Goal: Information Seeking & Learning: Learn about a topic

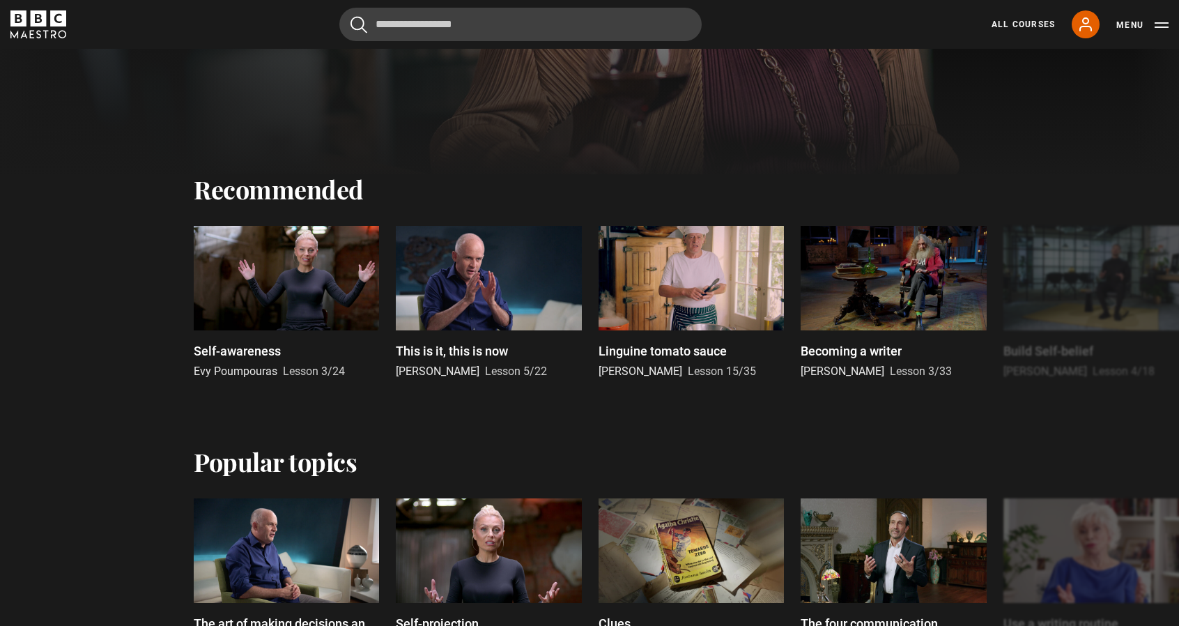
scroll to position [432, 0]
click at [307, 291] on div at bounding box center [286, 278] width 185 height 105
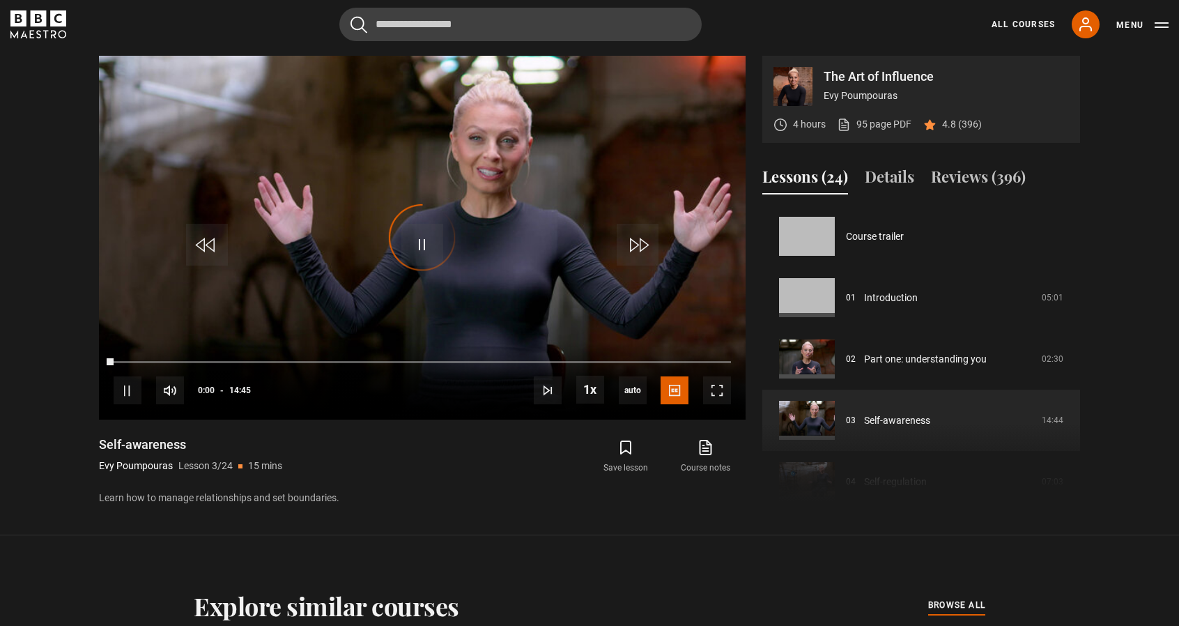
scroll to position [123, 0]
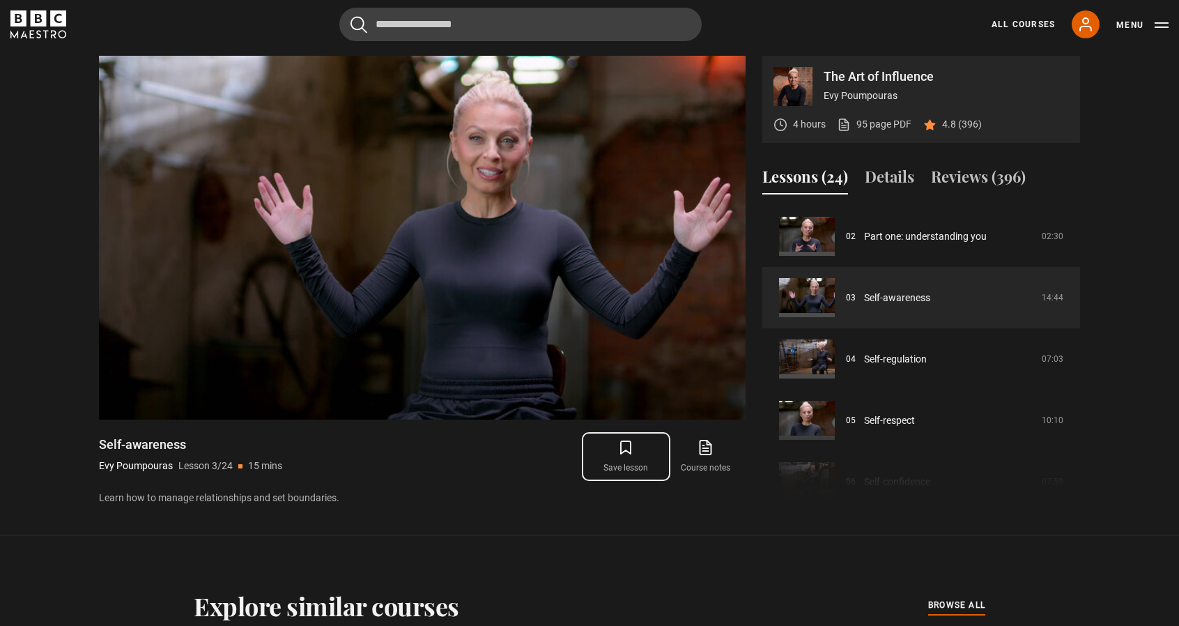
click at [626, 449] on icon "submit" at bounding box center [626, 447] width 10 height 13
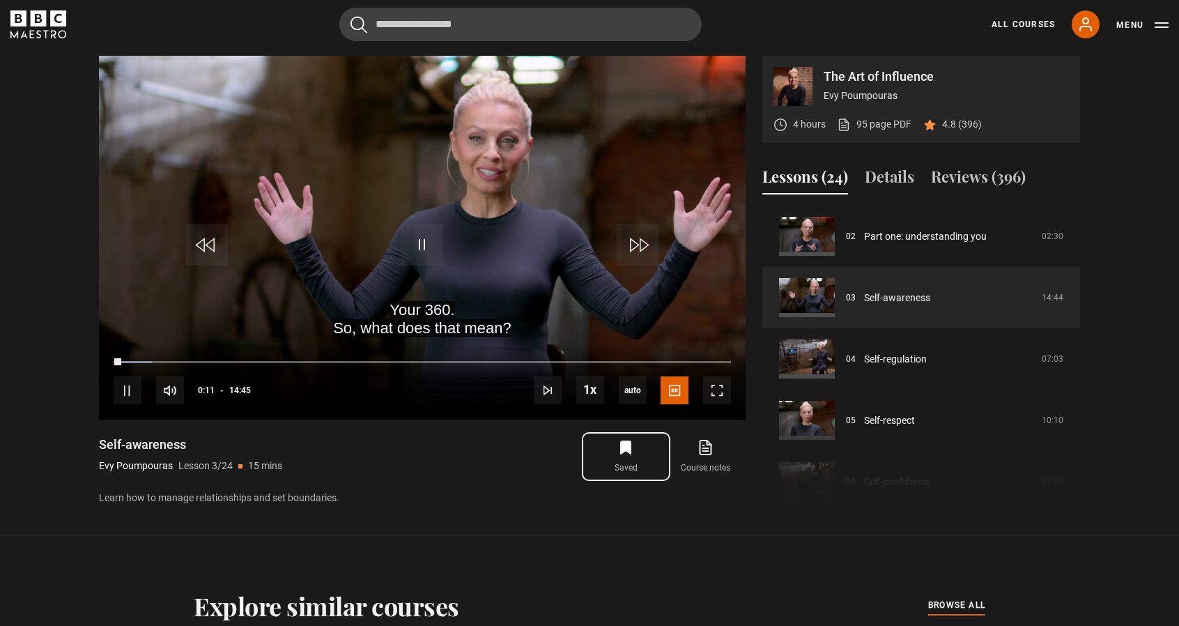
scroll to position [0, 0]
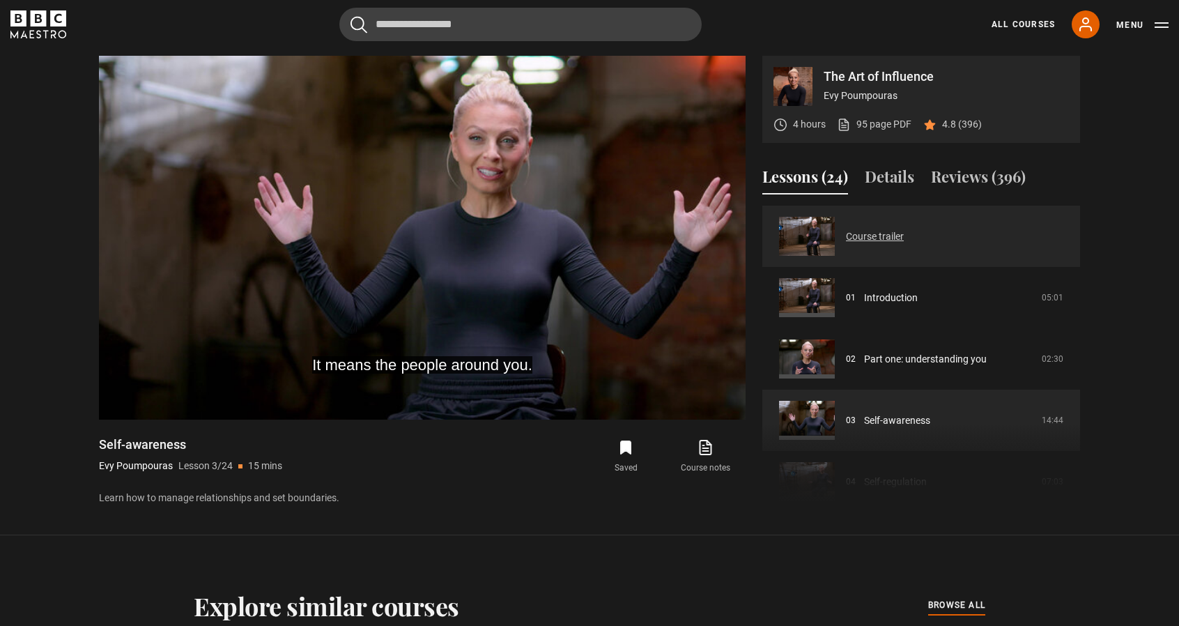
click at [886, 237] on link "Course trailer" at bounding box center [875, 236] width 58 height 15
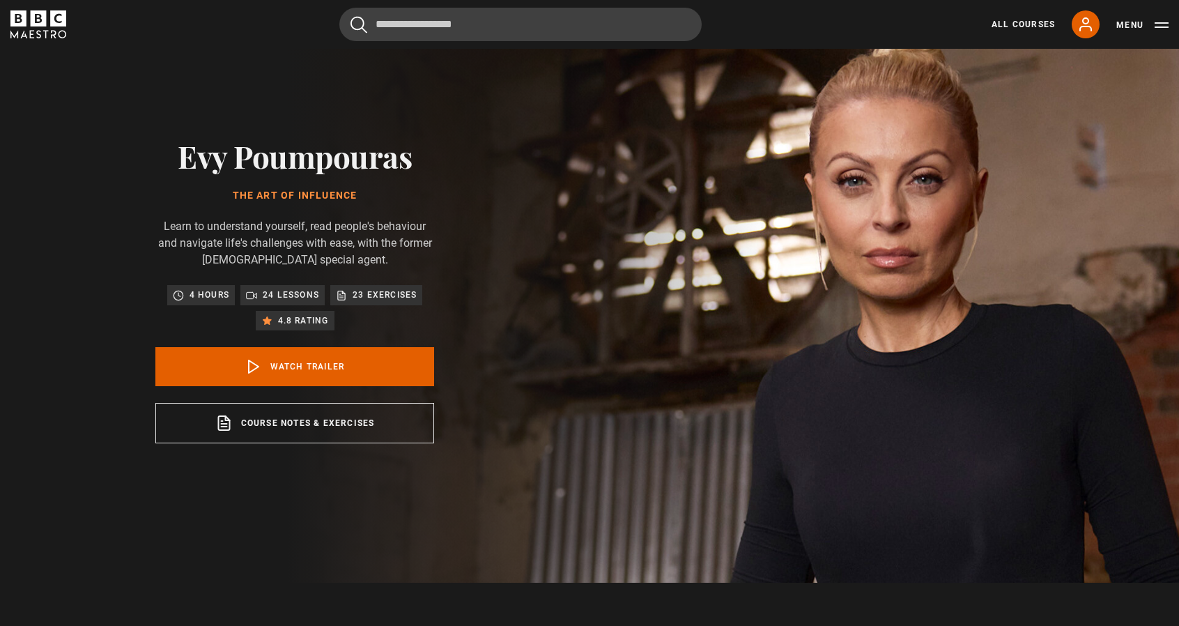
scroll to position [43, 0]
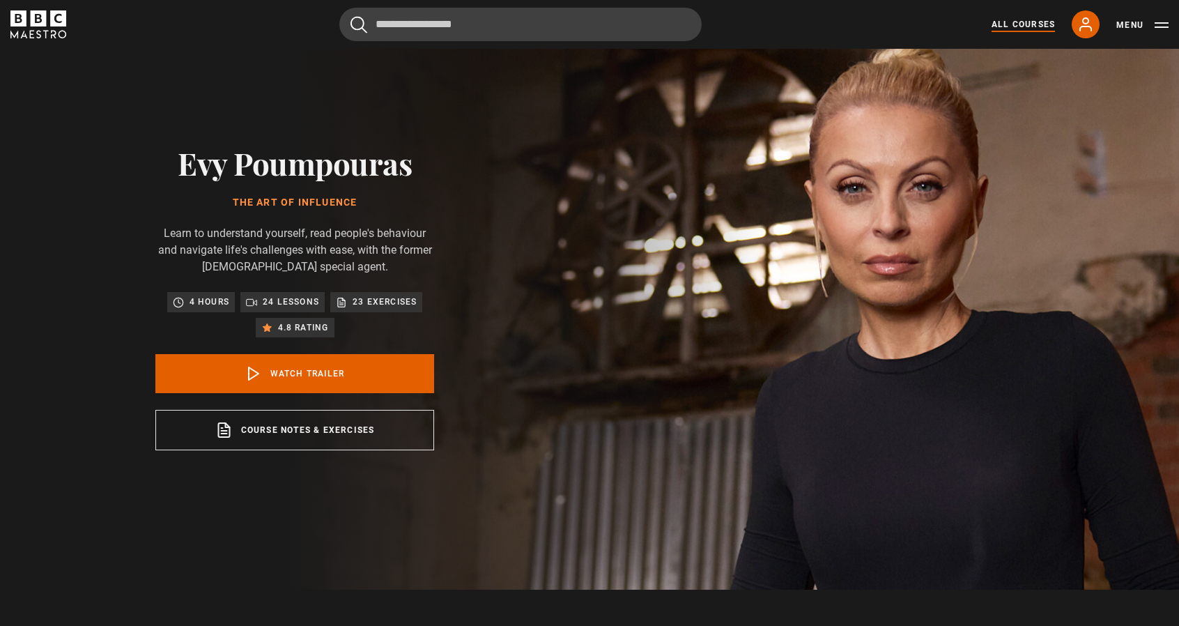
click at [1020, 26] on link "All Courses" at bounding box center [1022, 24] width 63 height 13
